Goal: Use online tool/utility

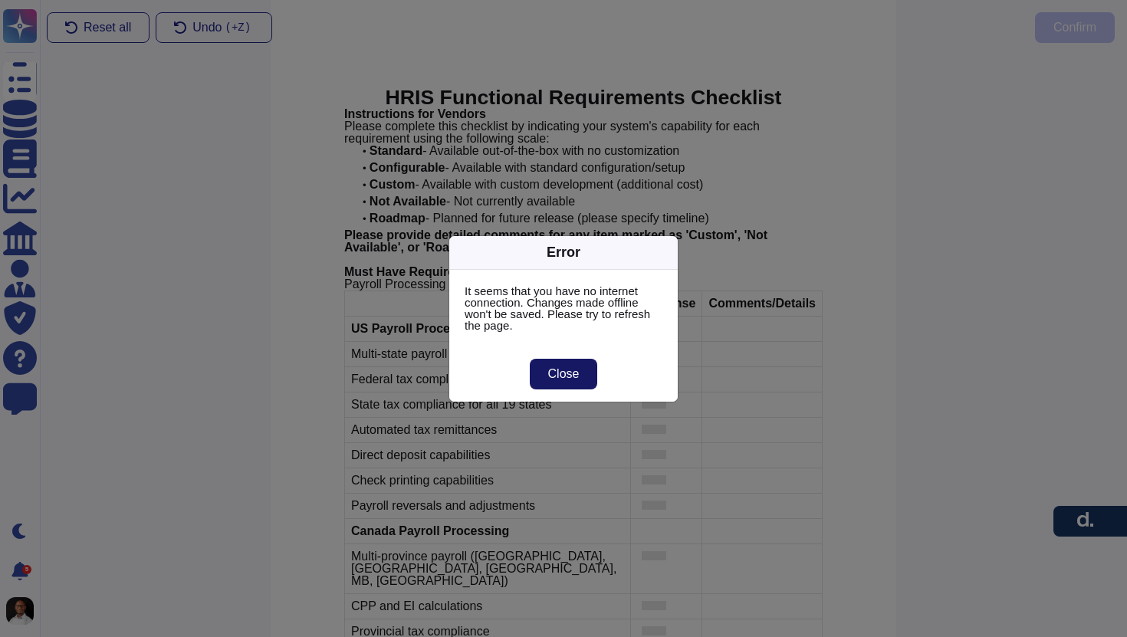
click at [566, 376] on span "Close" at bounding box center [563, 374] width 31 height 12
click at [570, 373] on span "Close" at bounding box center [563, 374] width 31 height 12
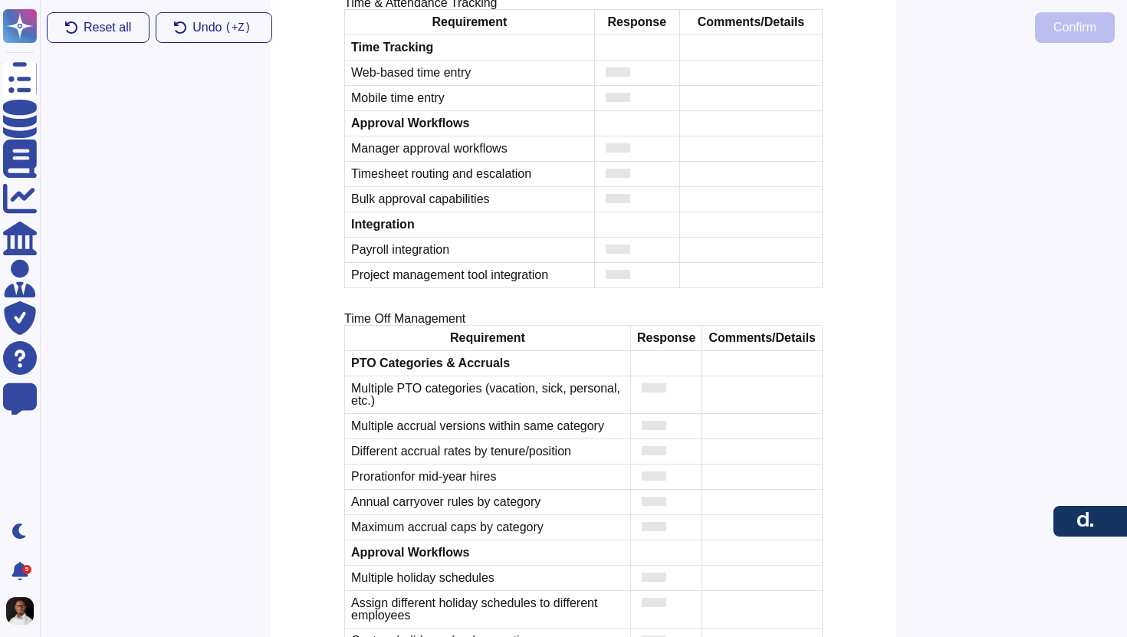
scroll to position [4754, 0]
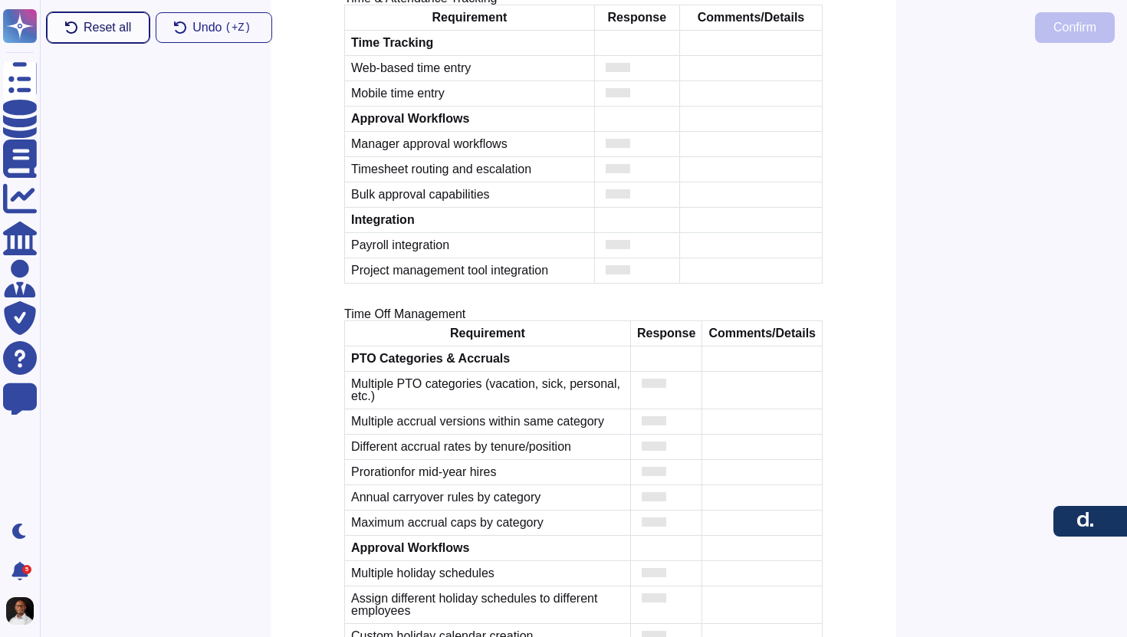
click at [97, 28] on span "Reset all" at bounding box center [108, 27] width 48 height 12
click at [102, 32] on span "Reset all" at bounding box center [108, 27] width 48 height 12
click at [105, 29] on span "Reset all" at bounding box center [108, 27] width 48 height 12
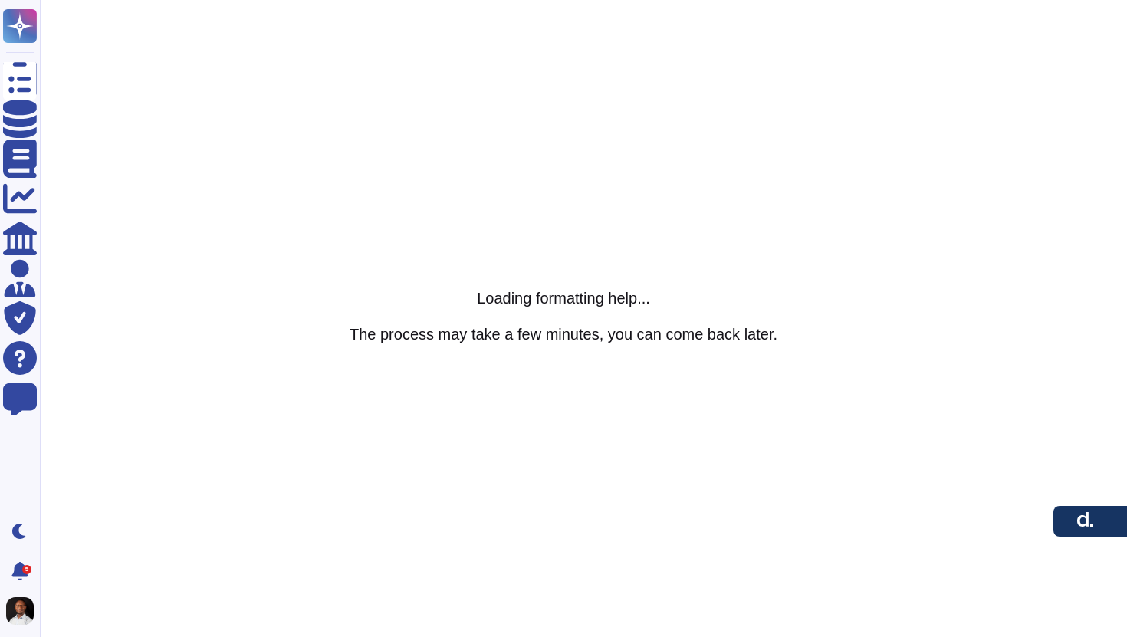
click at [336, 0] on html "Questionnaires Knowledge Base Documents Analytics CAIQ / SIG Admin Trust Center…" at bounding box center [563, 0] width 1127 height 0
